Goal: Task Accomplishment & Management: Manage account settings

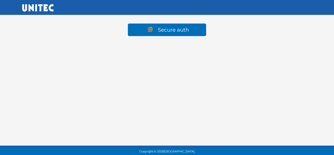
drag, startPoint x: 333, startPoint y: 1, endPoint x: 175, endPoint y: 64, distance: 171.0
click at [175, 50] on html "Secure auth Copyright © 2025 Universidad Tecnológica de México." at bounding box center [167, 25] width 334 height 50
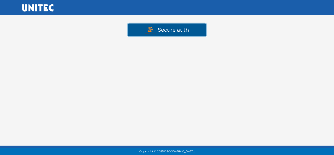
click at [174, 31] on link "Secure auth" at bounding box center [167, 29] width 78 height 13
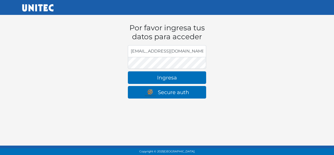
click at [183, 52] on input "[EMAIL_ADDRESS][DOMAIN_NAME]" at bounding box center [167, 51] width 78 height 12
click at [186, 52] on input "[EMAIL_ADDRESS][DOMAIN_NAME]" at bounding box center [167, 51] width 78 height 12
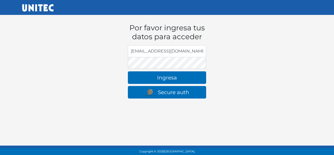
click at [186, 52] on input "[EMAIL_ADDRESS][DOMAIN_NAME]" at bounding box center [167, 51] width 78 height 12
click at [181, 53] on input "[EMAIL_ADDRESS][DOMAIN_NAME]" at bounding box center [167, 51] width 78 height 12
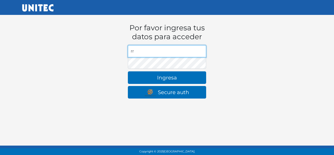
type input "r"
type input "[EMAIL_ADDRESS][DOMAIN_NAME]"
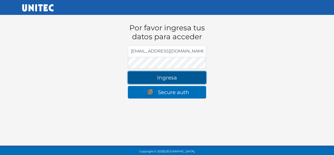
click at [173, 76] on button "Ingresa" at bounding box center [167, 77] width 78 height 13
